Goal: Information Seeking & Learning: Find specific fact

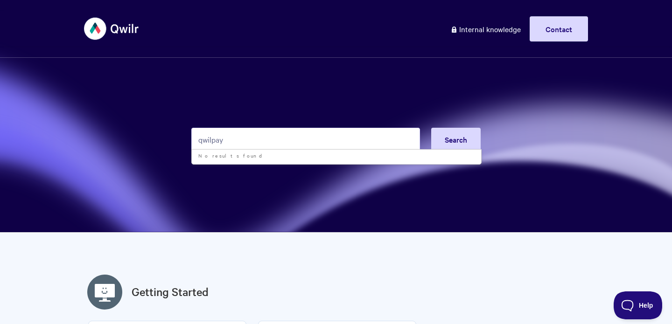
click at [213, 140] on input "qwilpay" at bounding box center [305, 139] width 229 height 23
click at [211, 140] on input "qwilpay" at bounding box center [305, 139] width 229 height 23
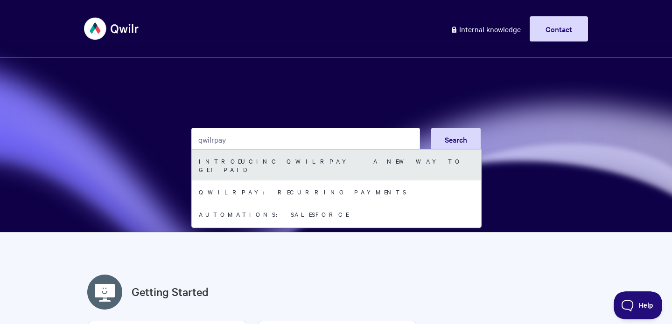
type input "qwilrpay"
click at [243, 160] on link "Introducing QwilrPay - A New Way to Get Paid" at bounding box center [336, 165] width 289 height 31
